Goal: Check status: Check status

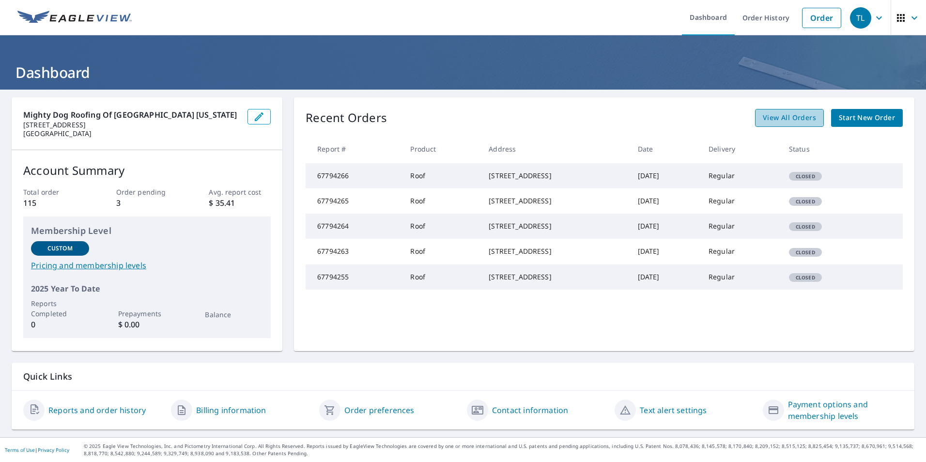
click at [778, 118] on span "View All Orders" at bounding box center [789, 118] width 53 height 12
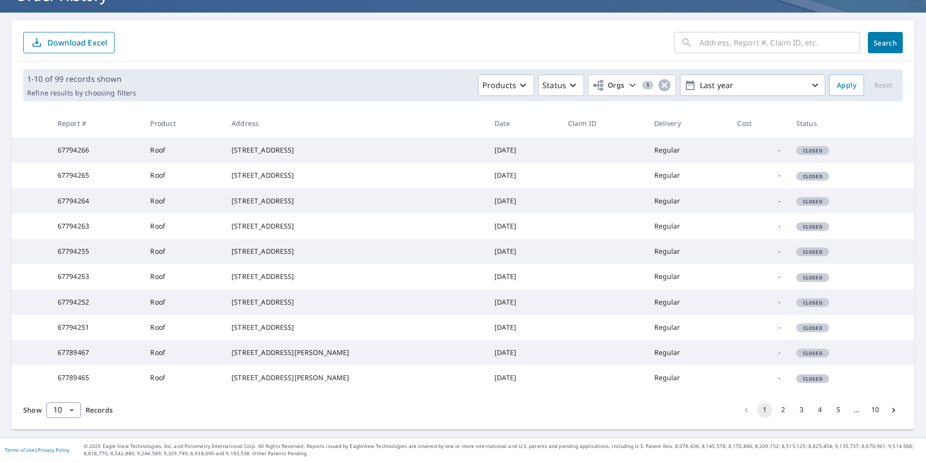
scroll to position [172, 0]
click at [780, 411] on button "2" at bounding box center [782, 409] width 15 height 15
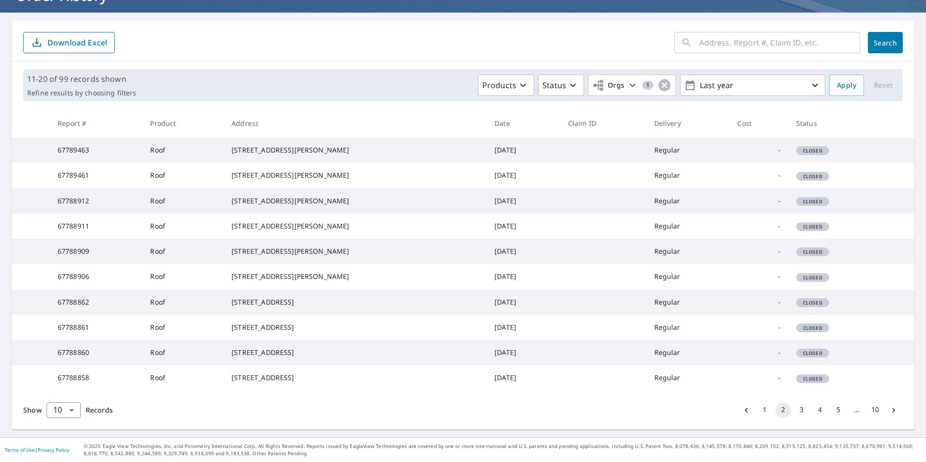
scroll to position [172, 0]
click at [796, 407] on button "3" at bounding box center [801, 409] width 15 height 15
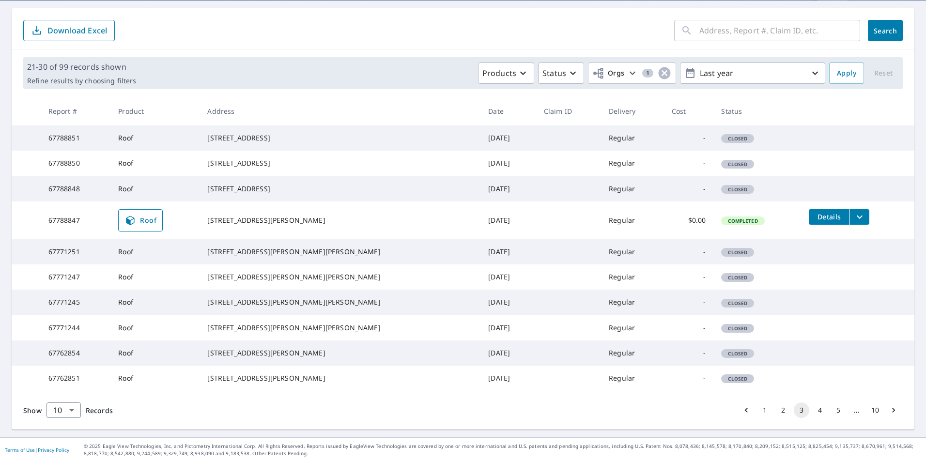
scroll to position [175, 0]
click at [816, 407] on button "4" at bounding box center [819, 409] width 15 height 15
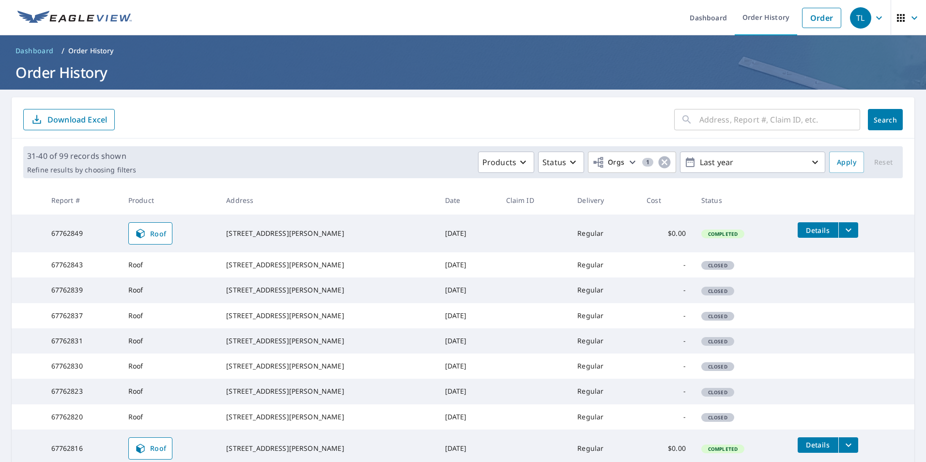
click at [843, 230] on icon "filesDropdownBtn-67762849" at bounding box center [849, 230] width 12 height 12
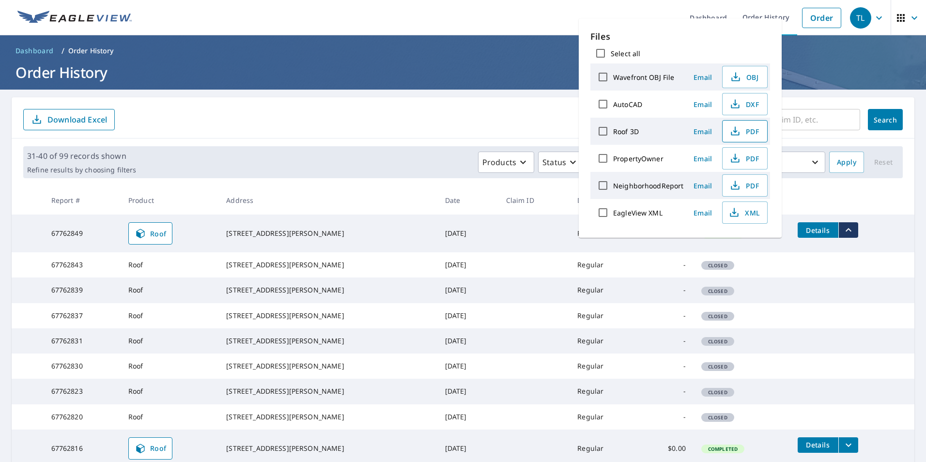
click at [740, 136] on span "PDF" at bounding box center [743, 131] width 31 height 12
